Goal: Information Seeking & Learning: Learn about a topic

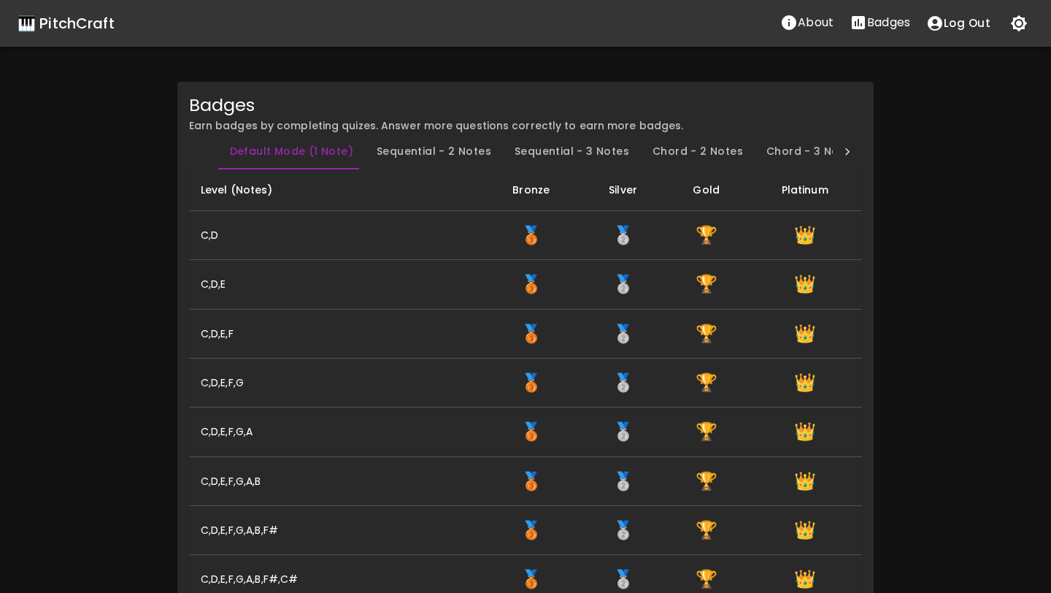
click at [99, 21] on div "🎹 PitchCraft" at bounding box center [66, 23] width 97 height 23
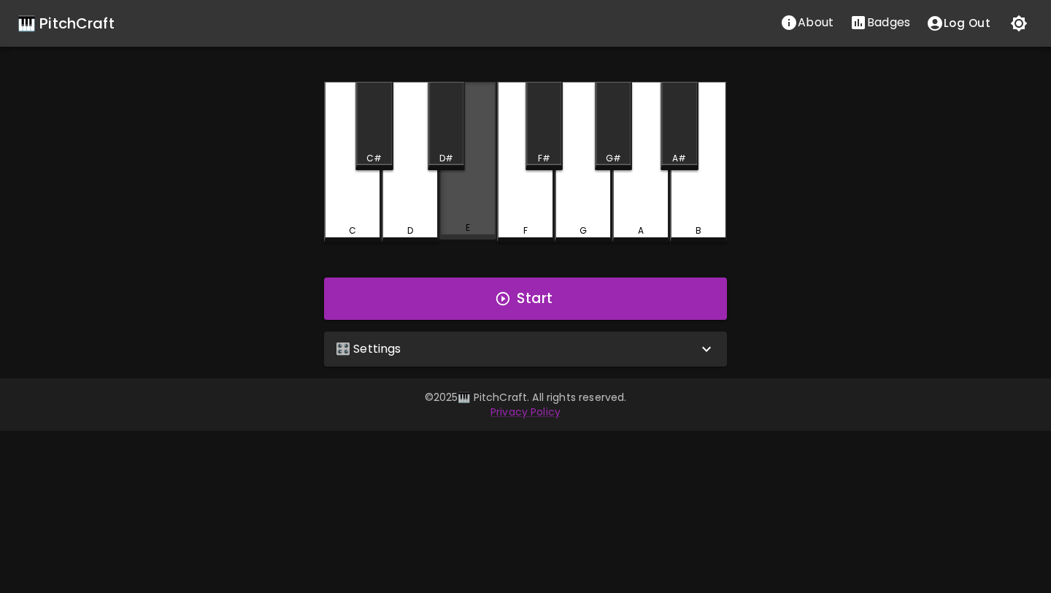
click at [474, 224] on div "E" at bounding box center [468, 227] width 54 height 13
click at [474, 224] on div "E" at bounding box center [468, 230] width 54 height 13
click at [467, 228] on div "E" at bounding box center [468, 227] width 4 height 13
